Goal: Task Accomplishment & Management: Manage account settings

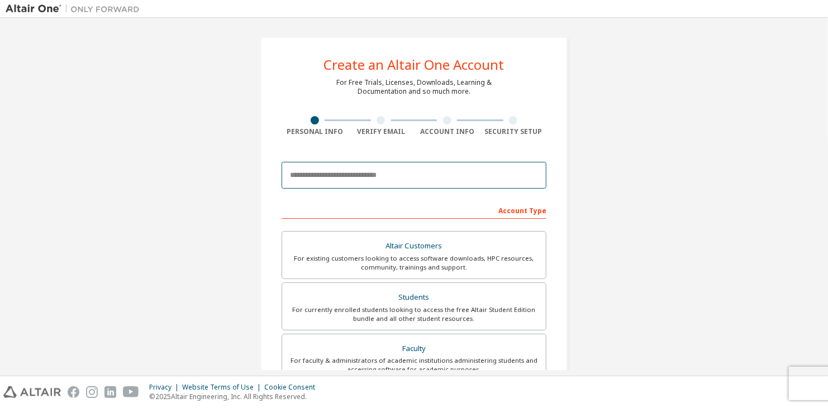
click at [361, 165] on input "email" at bounding box center [413, 175] width 265 height 27
type input "**********"
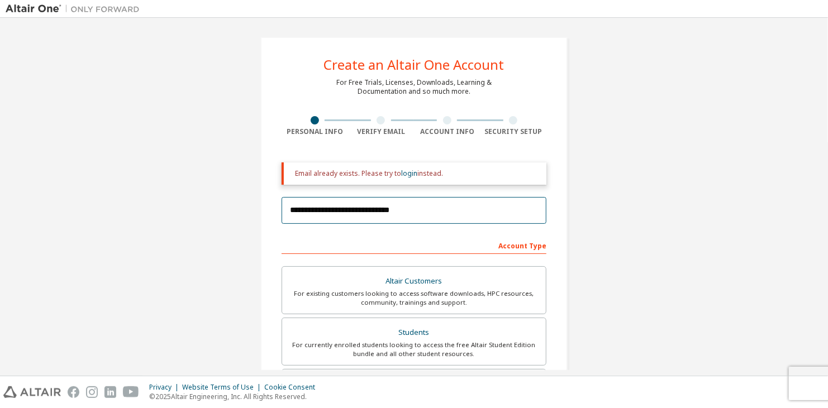
click at [373, 207] on input "**********" at bounding box center [413, 210] width 265 height 27
click at [408, 174] on link "login" at bounding box center [409, 173] width 16 height 9
